Goal: Task Accomplishment & Management: Manage account settings

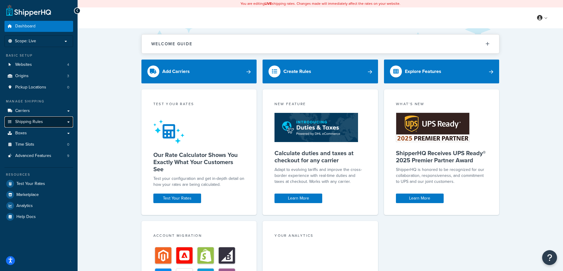
click at [31, 120] on span "Shipping Rules" at bounding box center [29, 122] width 28 height 5
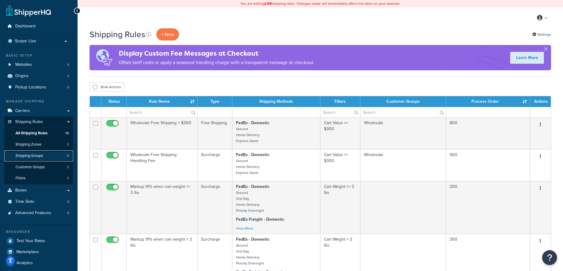
click at [30, 156] on span "Shipping Groups" at bounding box center [29, 156] width 27 height 5
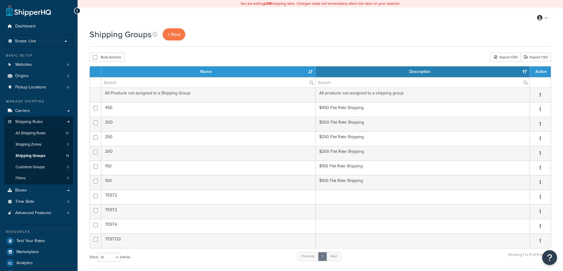
select select "15"
